Goal: Navigation & Orientation: Find specific page/section

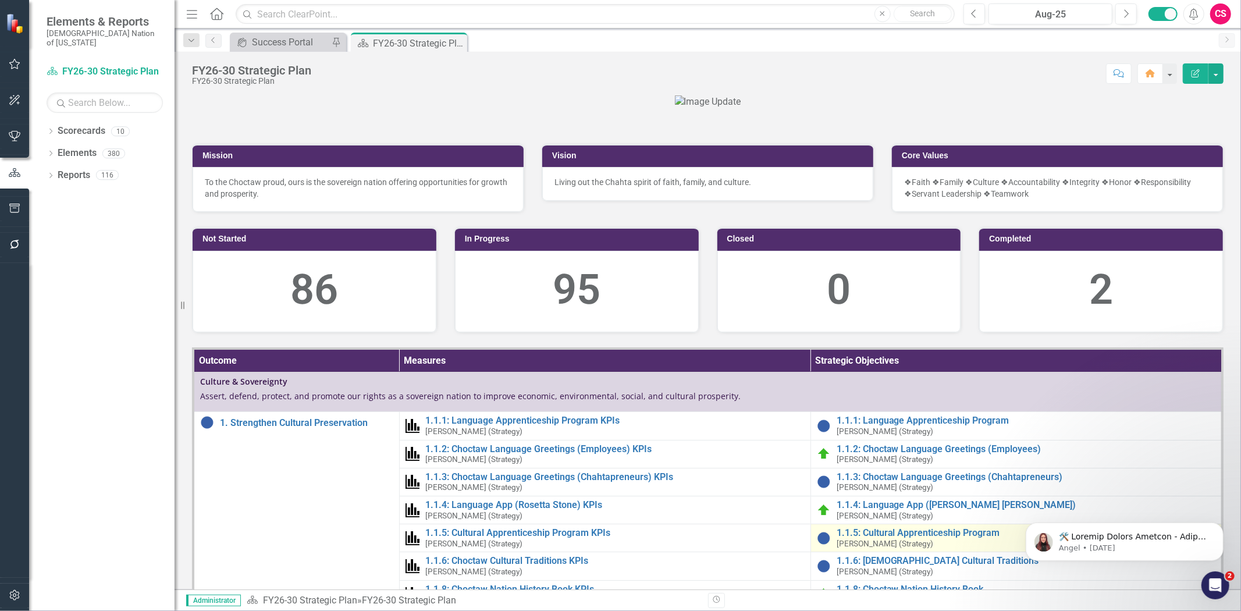
scroll to position [517, 0]
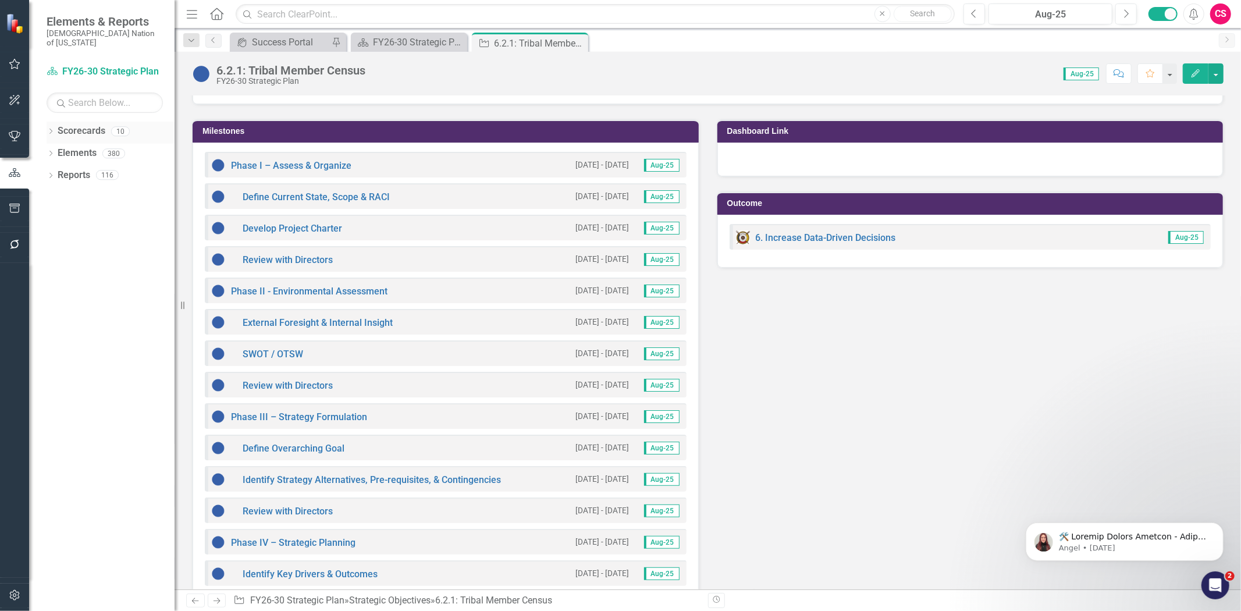
scroll to position [1393, 0]
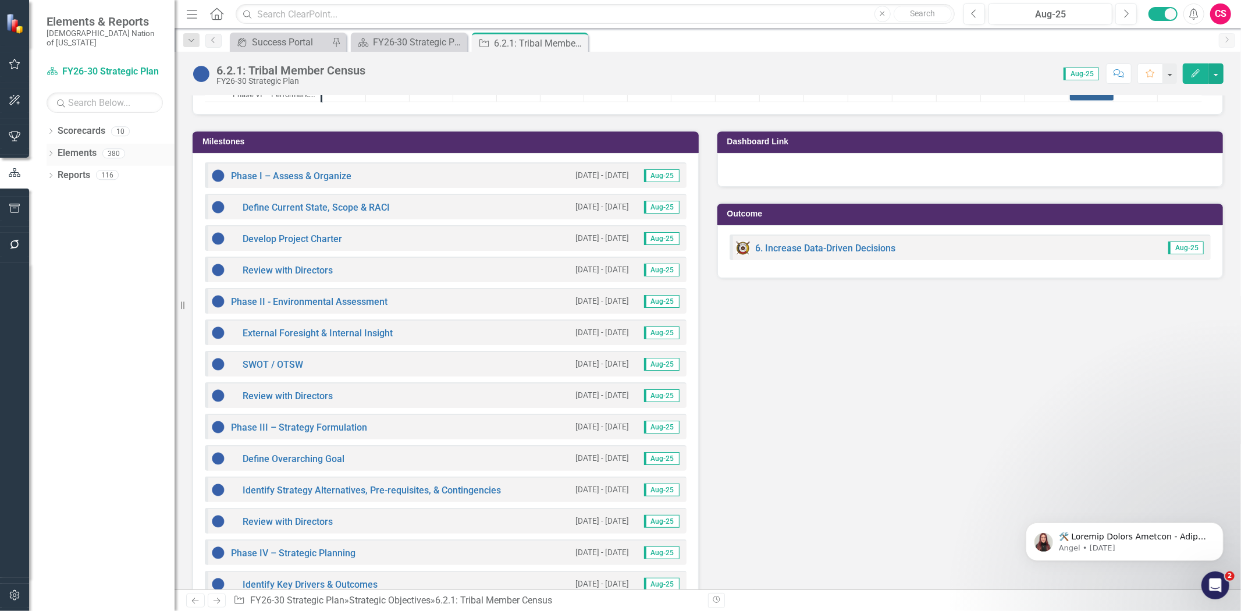
click at [49, 150] on div "Dropdown" at bounding box center [51, 155] width 8 height 10
drag, startPoint x: 177, startPoint y: 177, endPoint x: 56, endPoint y: 155, distance: 123.5
click at [56, 155] on div "Elements & Reports Choctaw Nation of [US_STATE] Scorecard FY26-30 Strategic Pla…" at bounding box center [87, 305] width 175 height 611
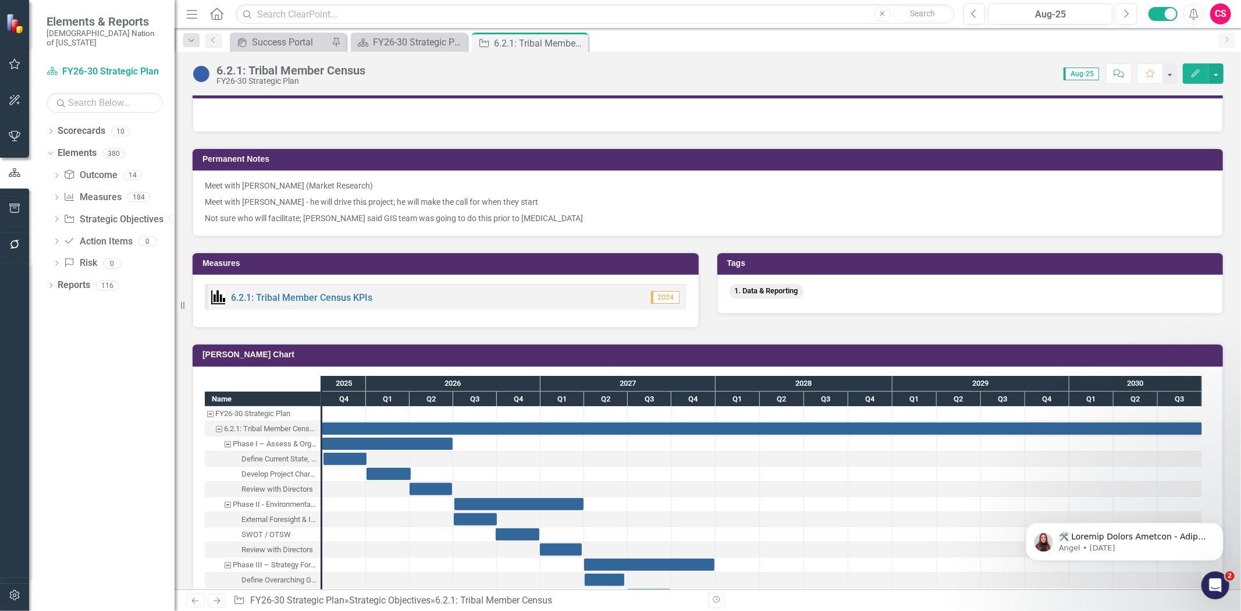
scroll to position [682, 0]
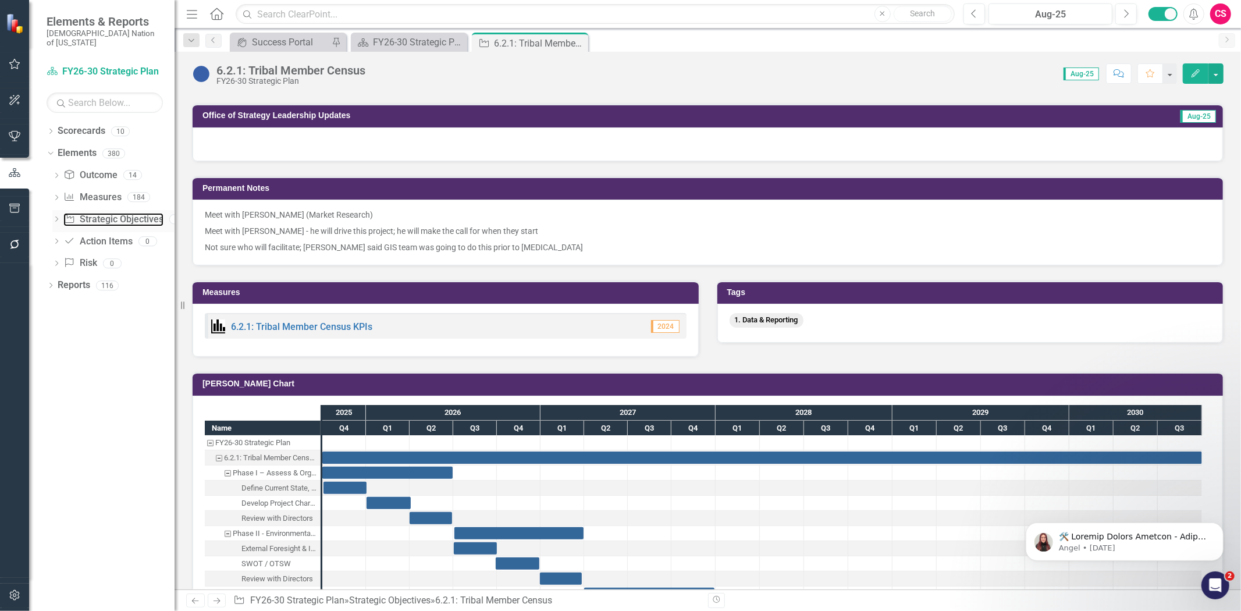
drag, startPoint x: 103, startPoint y: 207, endPoint x: 106, endPoint y: 200, distance: 7.0
click at [103, 213] on link "Strategic Objective Strategic Objectives" at bounding box center [112, 219] width 99 height 13
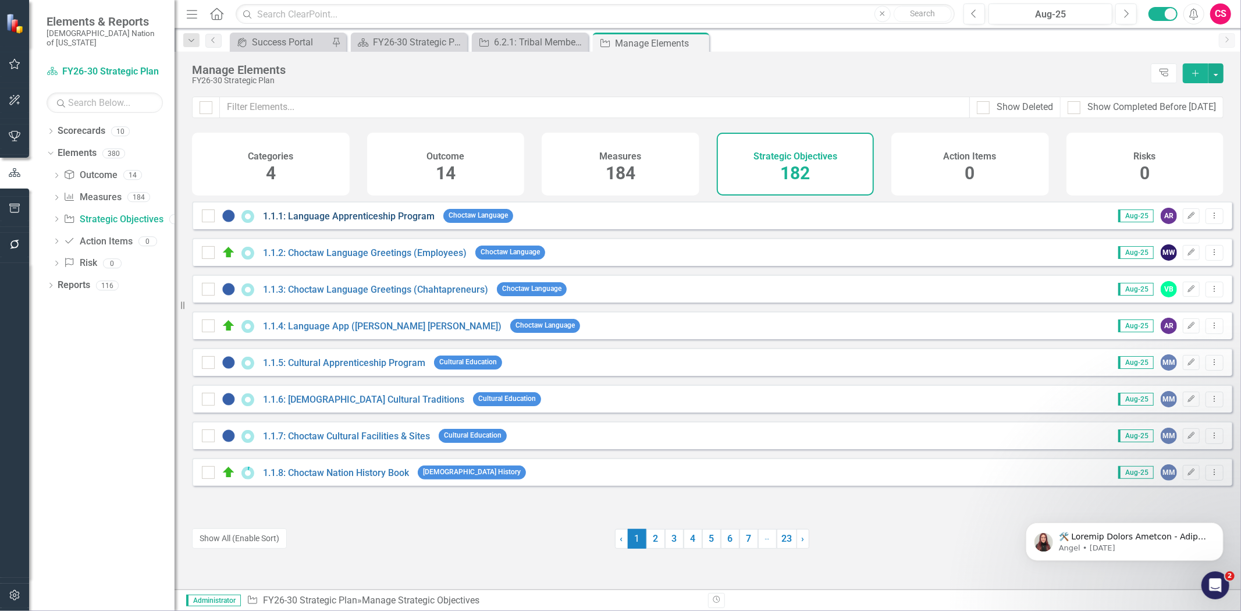
click at [301, 222] on link "1.1.1: Language Apprenticeship Program" at bounding box center [349, 216] width 172 height 11
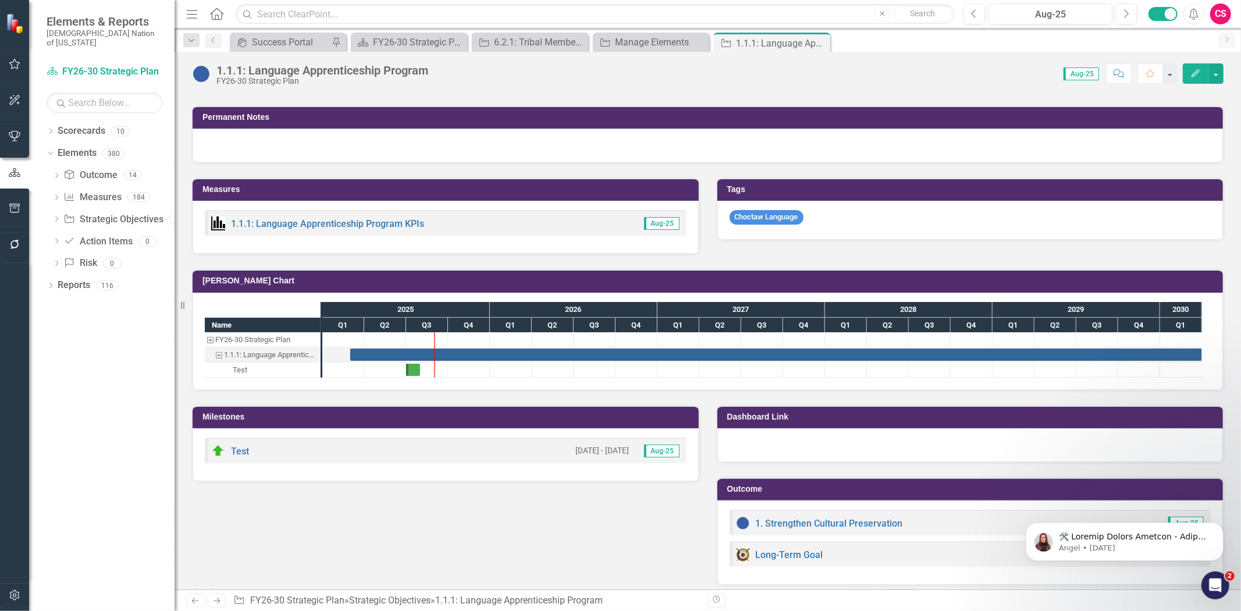
scroll to position [720, 0]
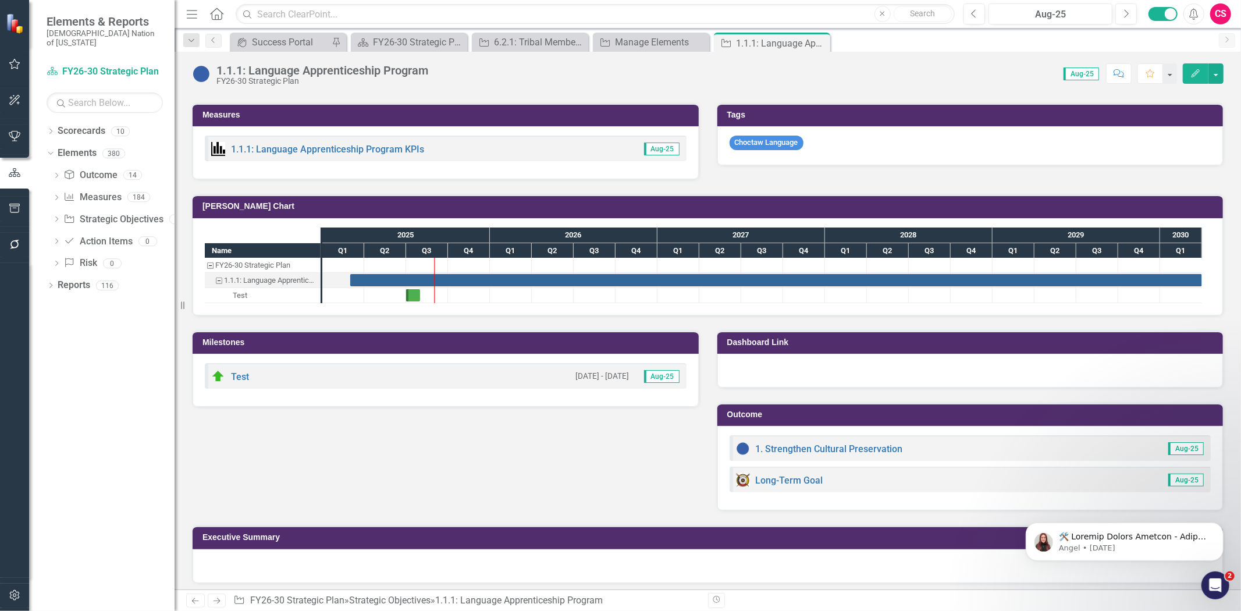
click at [212, 600] on icon "Next" at bounding box center [217, 601] width 10 height 8
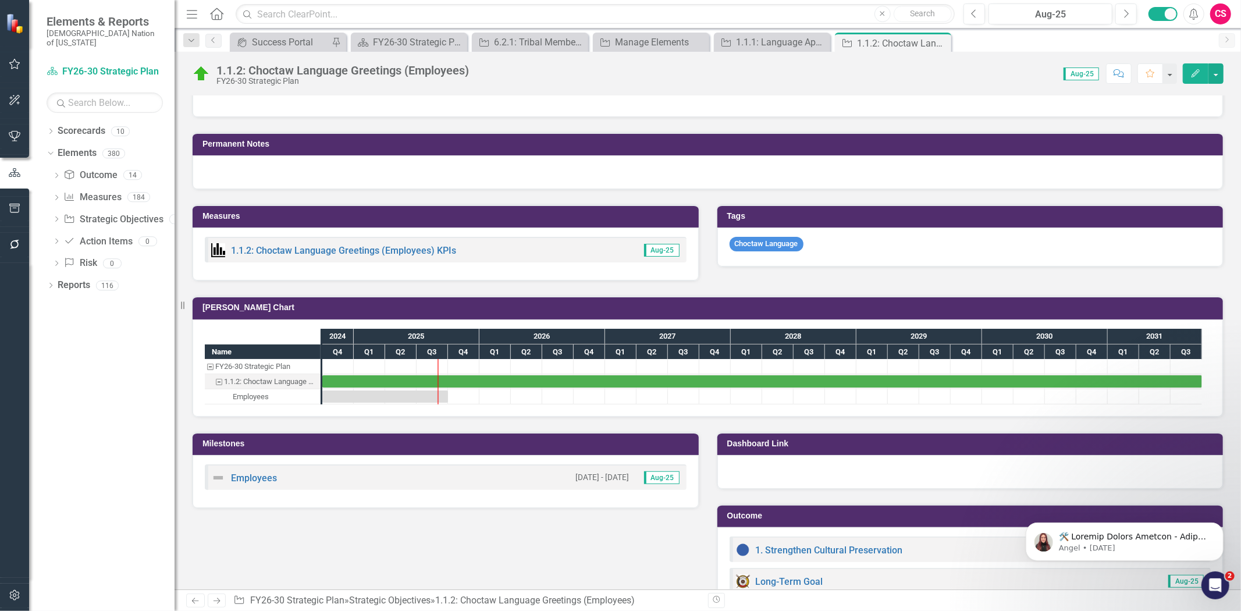
scroll to position [748, 0]
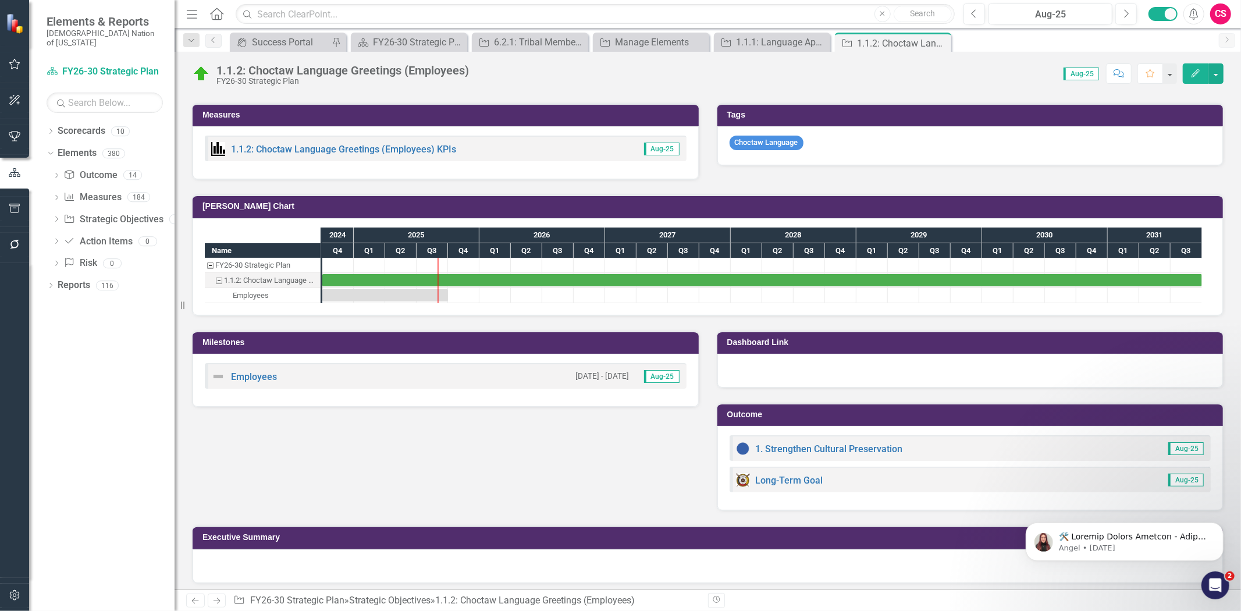
click at [218, 597] on icon "Next" at bounding box center [217, 601] width 10 height 8
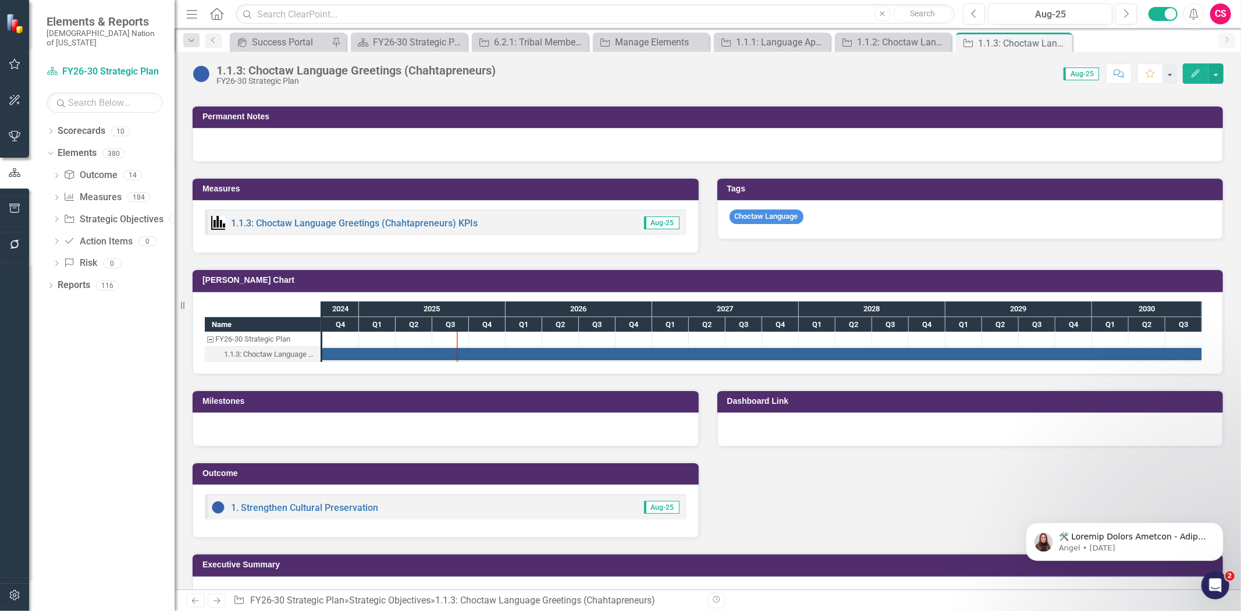
scroll to position [674, 0]
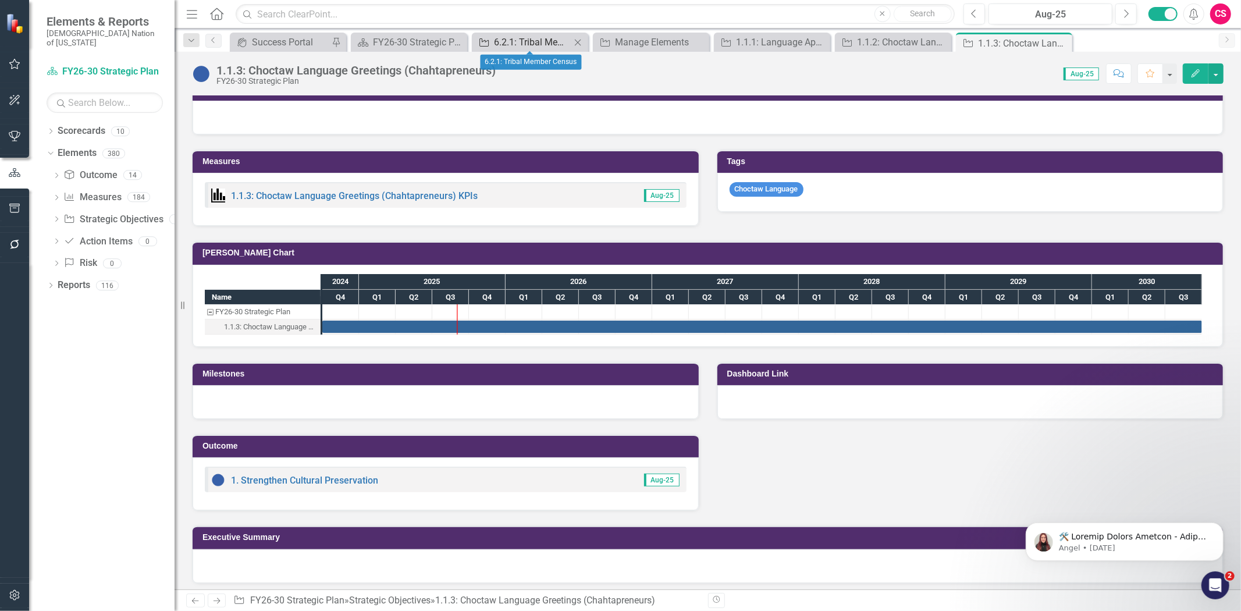
click at [520, 48] on div "6.2.1: Tribal Member Census" at bounding box center [532, 42] width 77 height 15
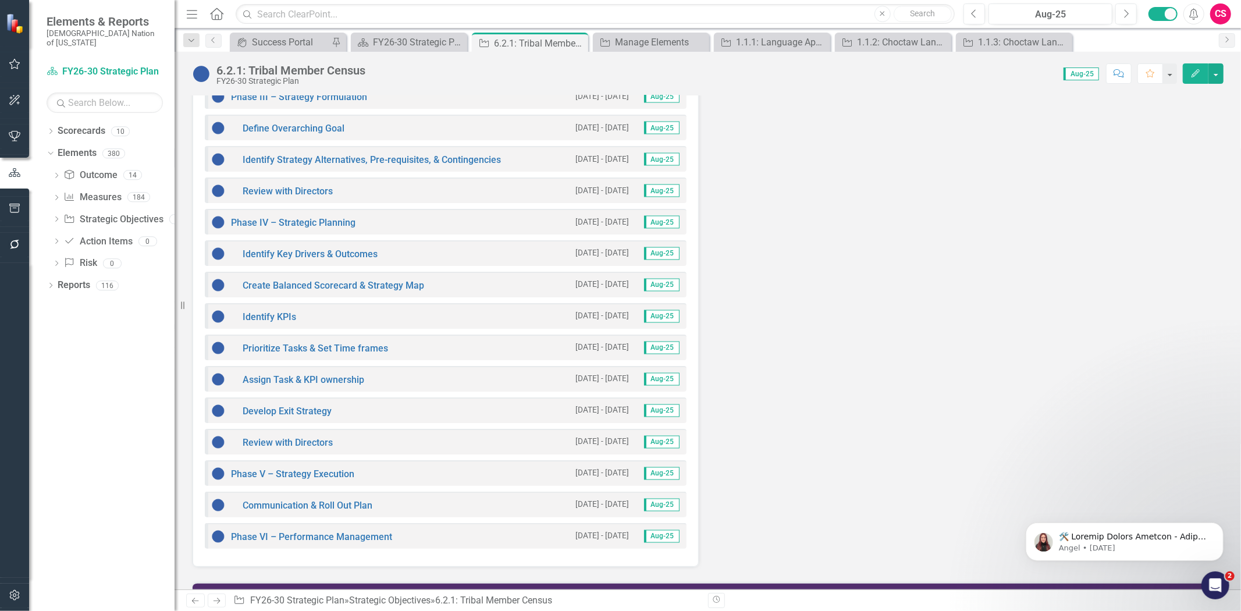
scroll to position [1651, 0]
